Goal: Find specific fact: Find contact information

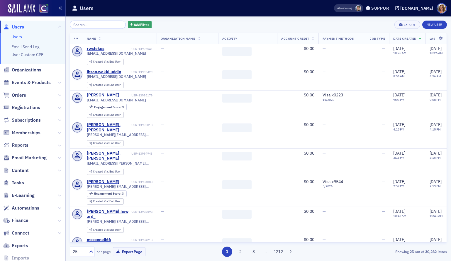
click at [81, 24] on input "search" at bounding box center [98, 25] width 56 height 8
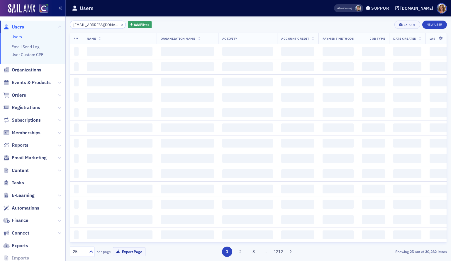
scroll to position [0, 1]
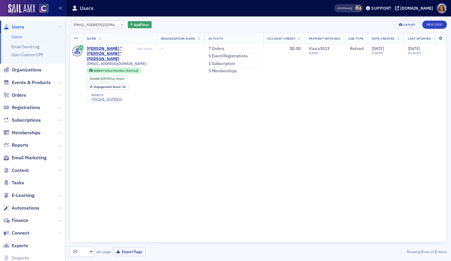
type input "[EMAIL_ADDRESS][DOMAIN_NAME]"
click at [120, 23] on button "×" at bounding box center [122, 24] width 5 height 5
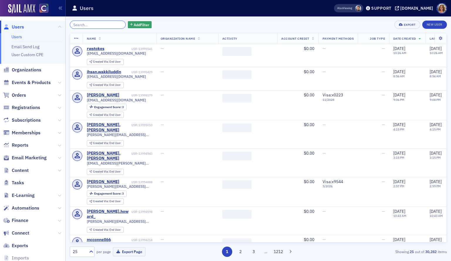
click at [107, 23] on input "search" at bounding box center [98, 25] width 56 height 8
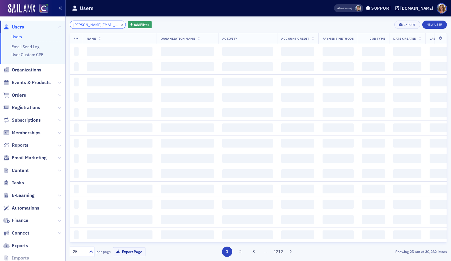
scroll to position [0, 16]
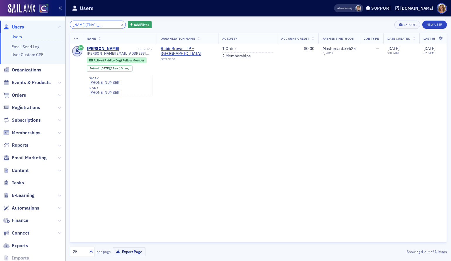
type input "[PERSON_NAME][EMAIL_ADDRESS][PERSON_NAME][DOMAIN_NAME]"
click at [120, 24] on button "×" at bounding box center [122, 24] width 5 height 5
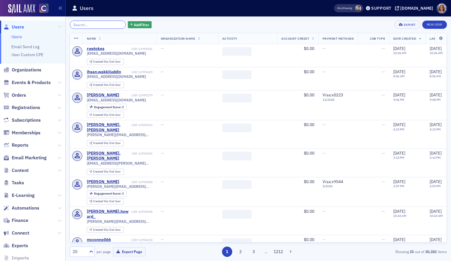
click at [102, 24] on input "search" at bounding box center [98, 25] width 56 height 8
paste input "[PERSON_NAME]"
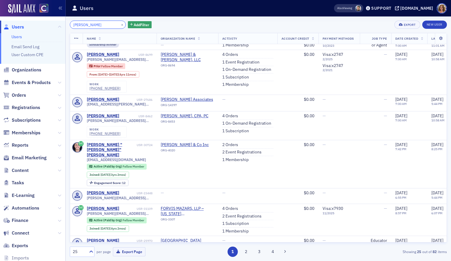
scroll to position [591, 0]
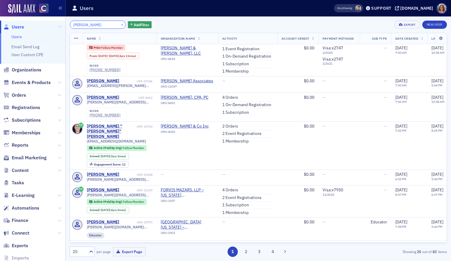
type input "[PERSON_NAME]"
click at [120, 23] on button "×" at bounding box center [122, 24] width 5 height 5
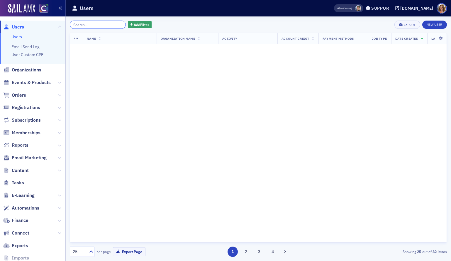
click at [103, 23] on input "search" at bounding box center [98, 25] width 56 height 8
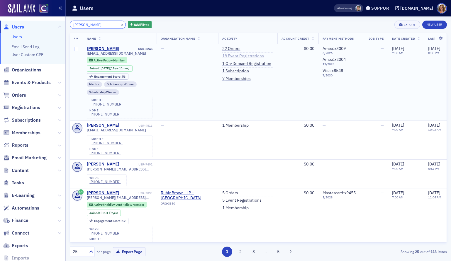
type input "[PERSON_NAME]"
click at [246, 55] on link "18 Event Registrations" at bounding box center [243, 55] width 42 height 5
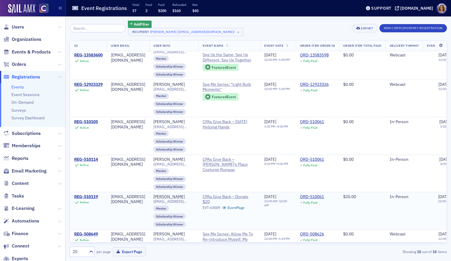
scroll to position [51, 0]
click at [19, 26] on span "Users" at bounding box center [18, 27] width 12 height 6
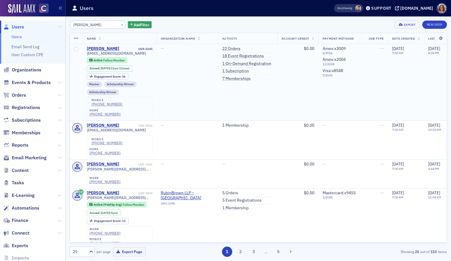
drag, startPoint x: 144, startPoint y: 54, endPoint x: 86, endPoint y: 53, distance: 58.7
click at [86, 53] on td "[PERSON_NAME] USR-5245 [EMAIL_ADDRESS][DOMAIN_NAME] Active Fellow Member Joined…" at bounding box center [120, 82] width 74 height 77
copy span "[EMAIL_ADDRESS][DOMAIN_NAME]"
click at [120, 23] on button "×" at bounding box center [122, 24] width 5 height 5
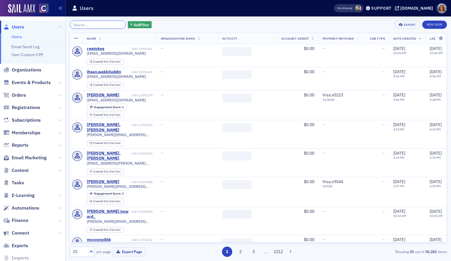
click at [104, 23] on input "search" at bounding box center [98, 25] width 56 height 8
paste input "[PERSON_NAME]"
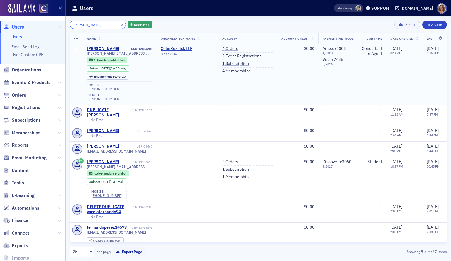
type input "[PERSON_NAME]"
click at [146, 54] on div "[PERSON_NAME][EMAIL_ADDRESS][PERSON_NAME][DOMAIN_NAME]" at bounding box center [120, 53] width 66 height 4
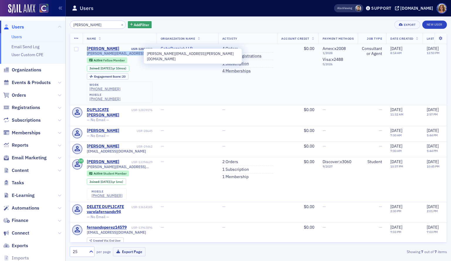
drag, startPoint x: 144, startPoint y: 55, endPoint x: 87, endPoint y: 54, distance: 57.2
click at [87, 54] on div "[PERSON_NAME][EMAIL_ADDRESS][PERSON_NAME][DOMAIN_NAME]" at bounding box center [120, 53] width 66 height 4
copy span "[PERSON_NAME][EMAIL_ADDRESS][PERSON_NAME][DOMAIN_NAME]"
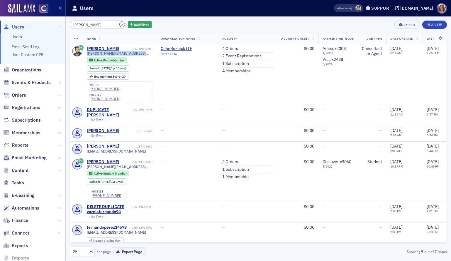
click at [120, 24] on button "×" at bounding box center [122, 24] width 5 height 5
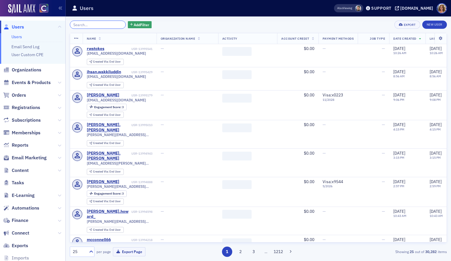
click at [107, 23] on input "search" at bounding box center [98, 25] width 56 height 8
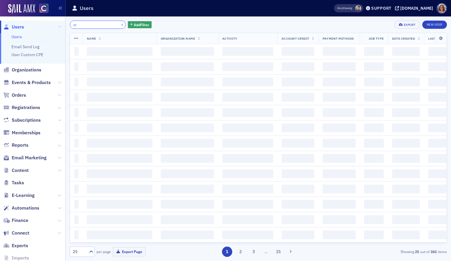
type input "s"
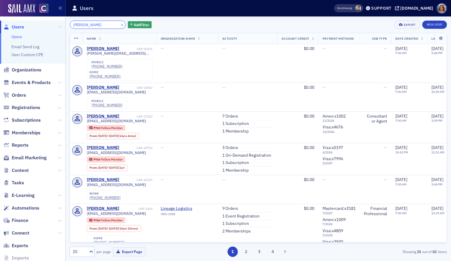
type input "[PERSON_NAME]"
click at [120, 23] on button "×" at bounding box center [122, 24] width 5 height 5
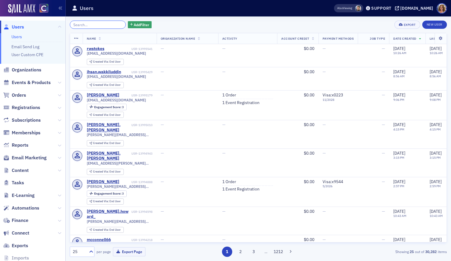
click at [97, 25] on input "search" at bounding box center [98, 25] width 56 height 8
paste input "[PERSON_NAME][EMAIL_ADDRESS][PERSON_NAME][DOMAIN_NAME]"
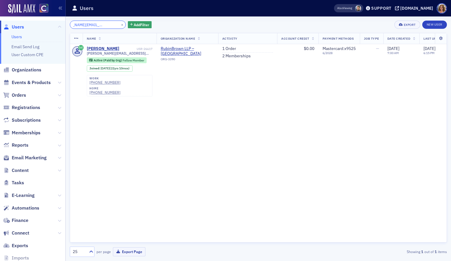
type input "[PERSON_NAME][EMAIL_ADDRESS][PERSON_NAME][DOMAIN_NAME]"
click at [120, 23] on button "×" at bounding box center [122, 24] width 5 height 5
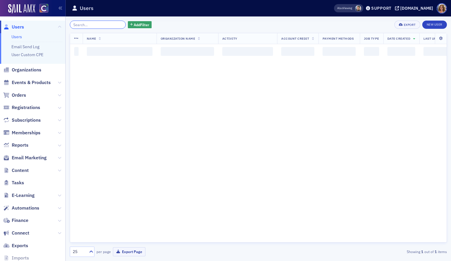
click at [102, 24] on input "search" at bounding box center [98, 25] width 56 height 8
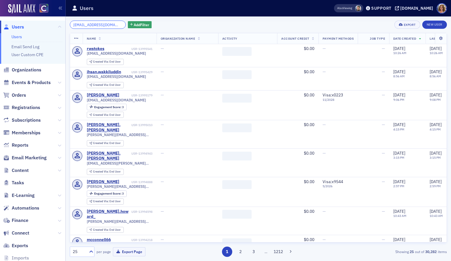
scroll to position [0, 1]
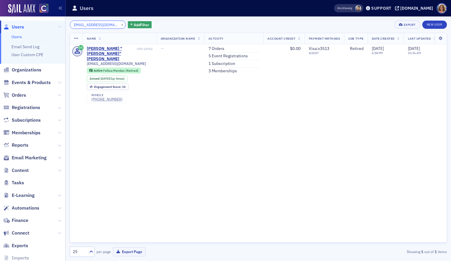
type input "[EMAIL_ADDRESS][DOMAIN_NAME]"
click at [120, 24] on button "×" at bounding box center [122, 24] width 5 height 5
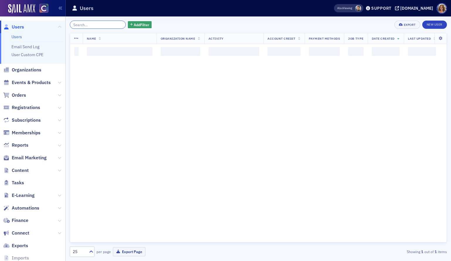
click at [108, 24] on input "search" at bounding box center [98, 25] width 56 height 8
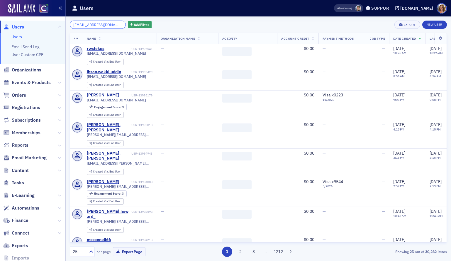
scroll to position [0, 15]
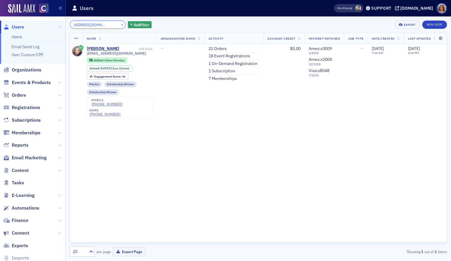
type input "[EMAIL_ADDRESS][DOMAIN_NAME]"
click at [120, 24] on button "×" at bounding box center [122, 24] width 5 height 5
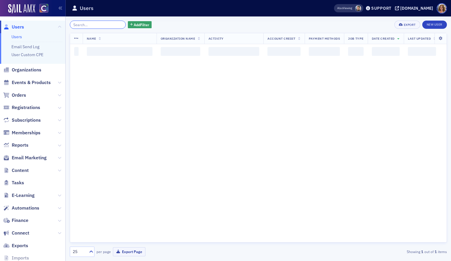
click at [107, 24] on input "search" at bounding box center [98, 25] width 56 height 8
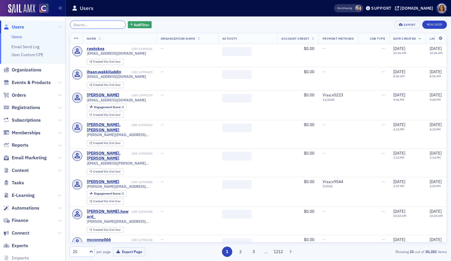
paste input "[PERSON_NAME][EMAIL_ADDRESS][PERSON_NAME][DOMAIN_NAME]"
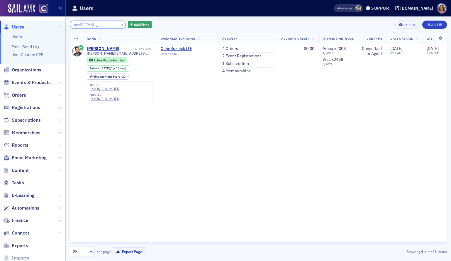
type input "[PERSON_NAME][EMAIL_ADDRESS][PERSON_NAME][DOMAIN_NAME]"
click at [120, 23] on button "×" at bounding box center [122, 24] width 5 height 5
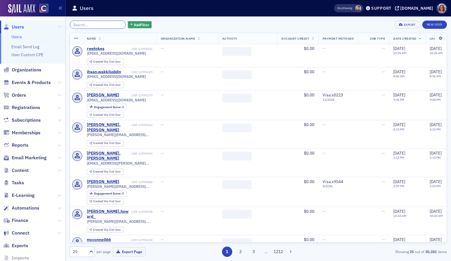
click at [109, 23] on input "search" at bounding box center [98, 25] width 56 height 8
paste input "[EMAIL_ADDRESS][DOMAIN_NAME]"
type input "[EMAIL_ADDRESS][DOMAIN_NAME]"
